Goal: Navigation & Orientation: Find specific page/section

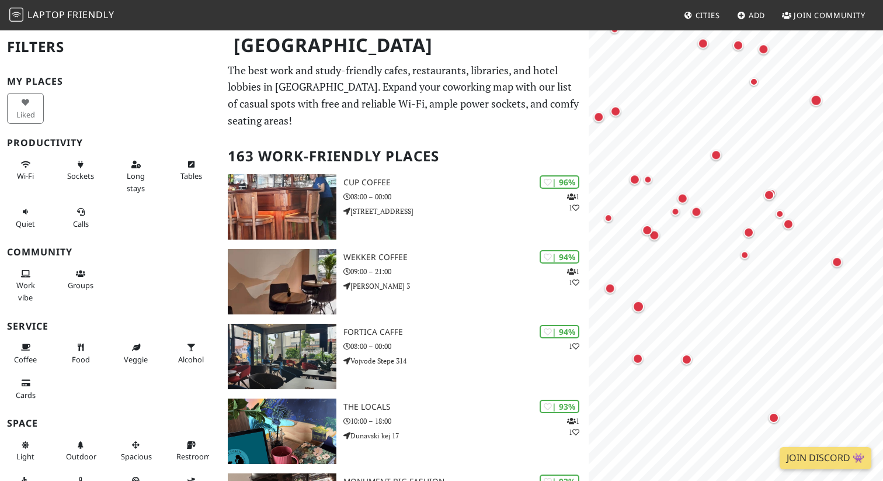
click at [608, 287] on div "Map marker" at bounding box center [610, 288] width 11 height 11
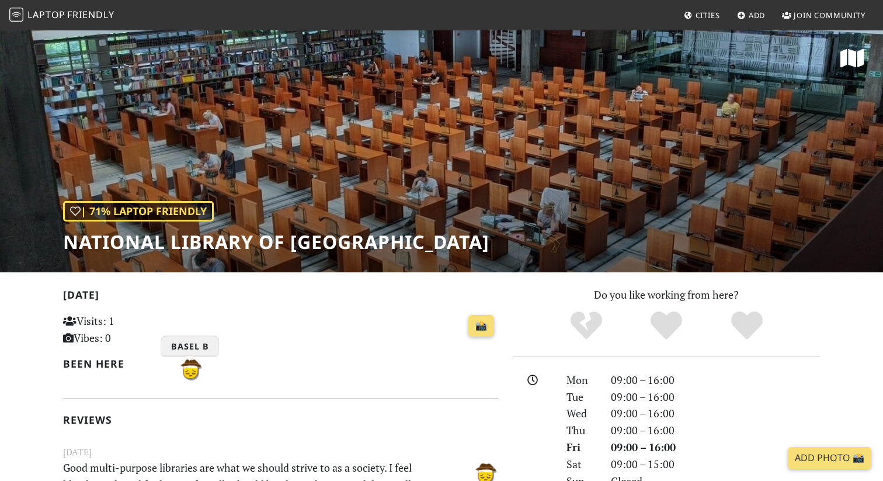
click at [192, 367] on img "Basel B" at bounding box center [190, 369] width 28 height 28
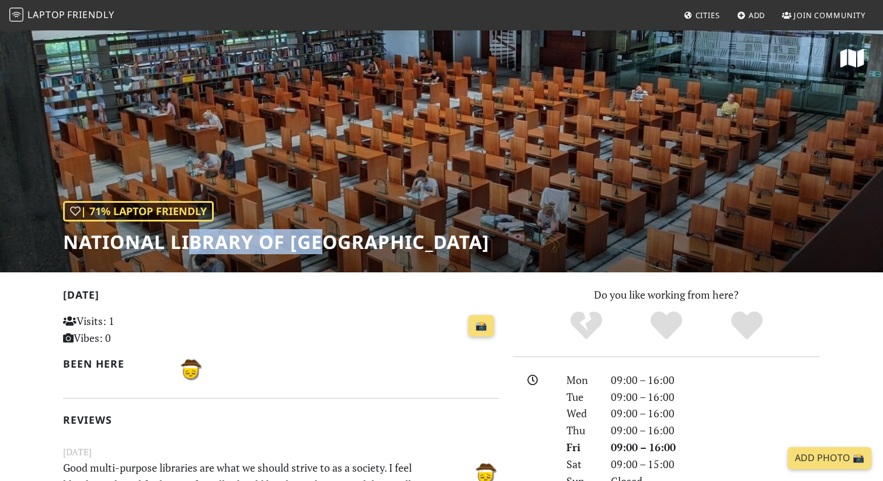
drag, startPoint x: 325, startPoint y: 241, endPoint x: 189, endPoint y: 243, distance: 136.1
click at [189, 243] on h1 "National Library of [GEOGRAPHIC_DATA]" at bounding box center [276, 242] width 426 height 22
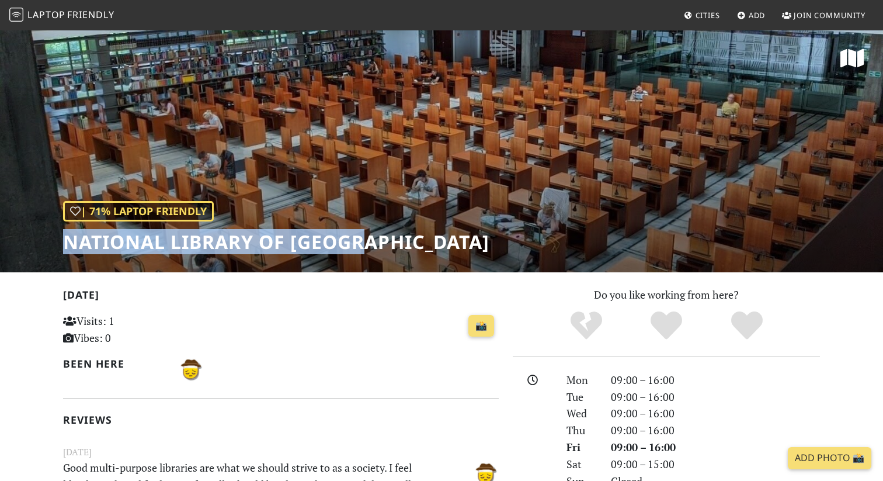
drag, startPoint x: 366, startPoint y: 239, endPoint x: 59, endPoint y: 237, distance: 307.2
click at [59, 237] on div "| 71% Laptop Friendly National Library of Serbia" at bounding box center [441, 150] width 883 height 243
